Goal: Navigation & Orientation: Find specific page/section

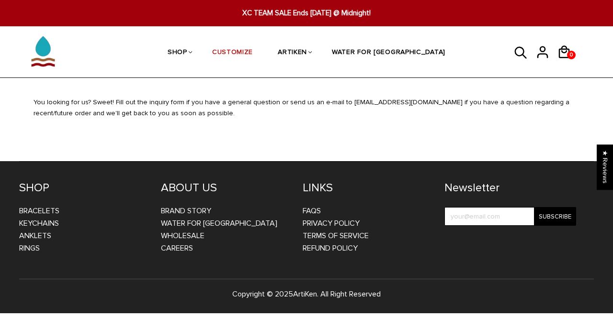
click at [176, 109] on div "You looking for us? Sweet! Fill out the inquiry form if you have a general ques…" at bounding box center [306, 113] width 560 height 33
click at [318, 211] on link "FAQs" at bounding box center [311, 211] width 18 height 10
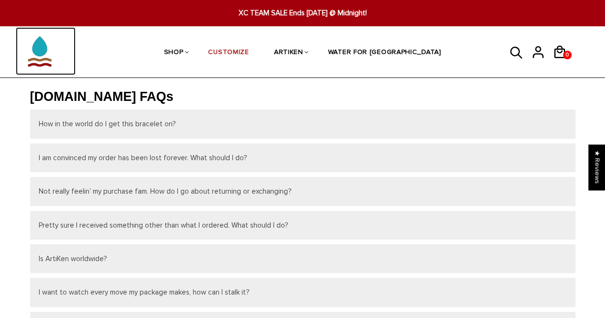
click at [36, 47] on img at bounding box center [40, 51] width 48 height 48
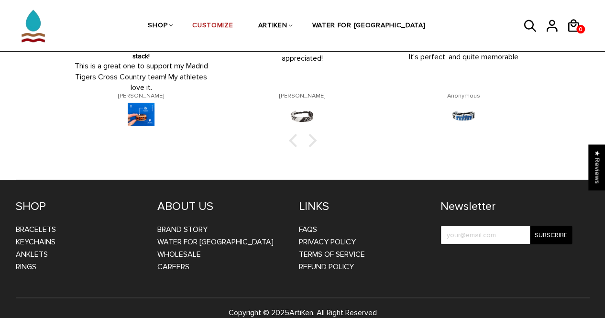
scroll to position [1563, 0]
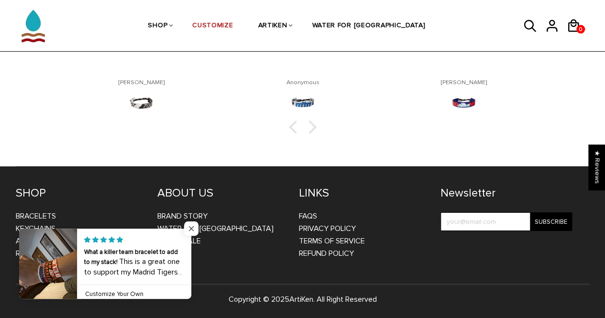
click at [190, 228] on span "Close popup widget" at bounding box center [191, 229] width 14 height 14
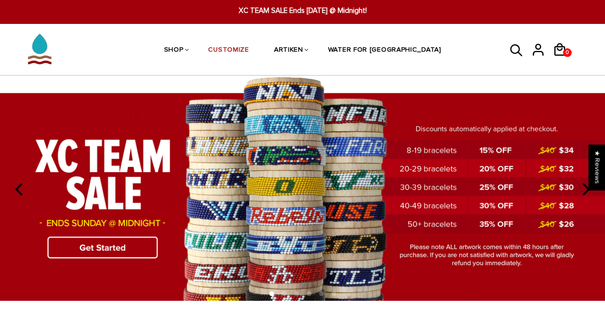
scroll to position [0, 0]
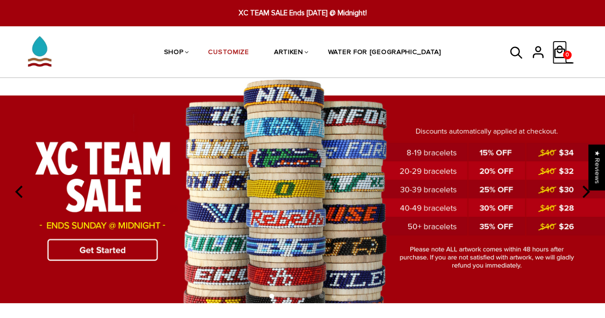
click at [564, 52] on span "0" at bounding box center [568, 54] width 8 height 13
